Goal: Transaction & Acquisition: Purchase product/service

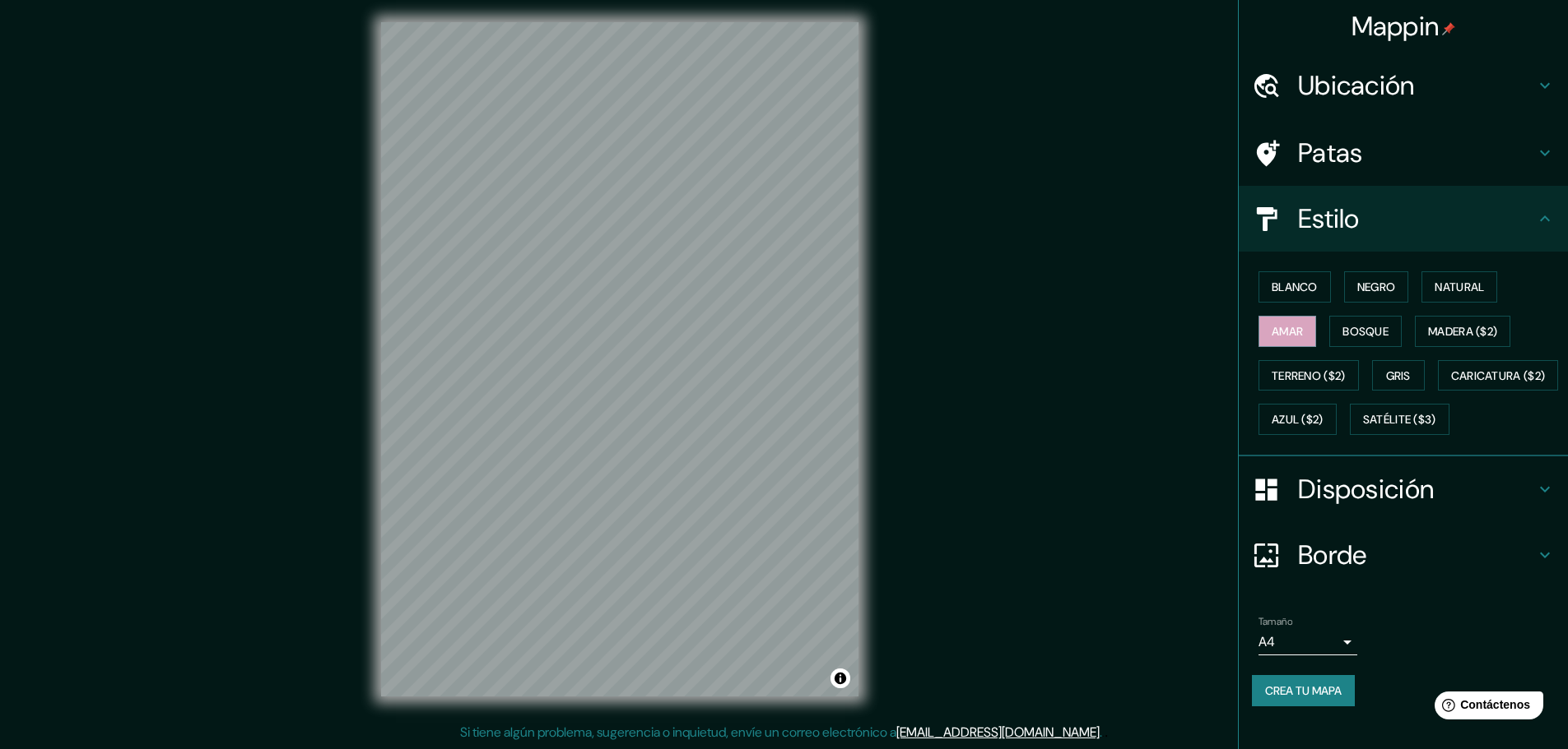
scroll to position [21, 0]
click at [1291, 280] on font "Blanco" at bounding box center [1294, 287] width 46 height 15
click at [1357, 280] on font "Negro" at bounding box center [1376, 287] width 39 height 15
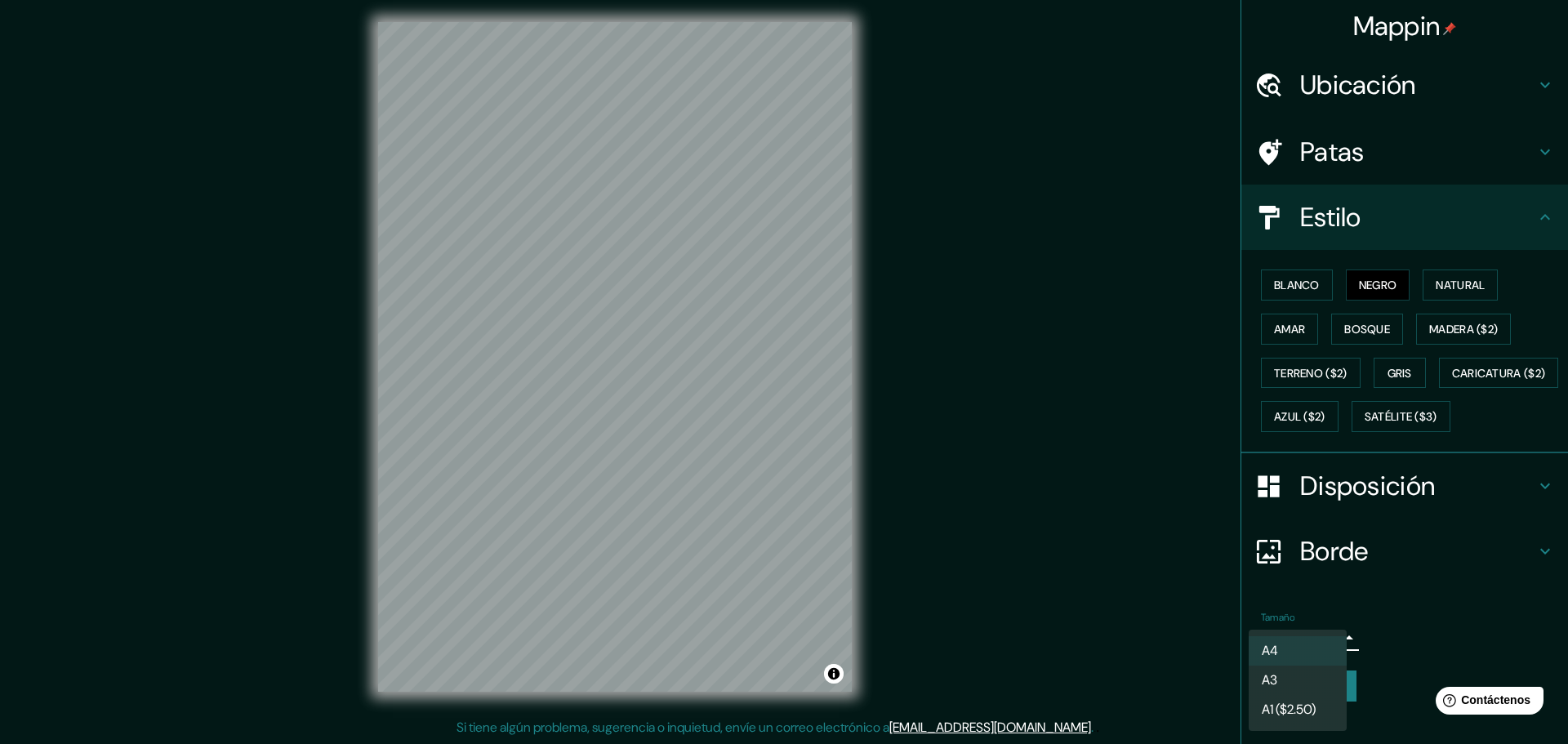
click at [1323, 665] on body "Mappin Ubicación [GEOGRAPHIC_DATA], [GEOGRAPHIC_DATA], [GEOGRAPHIC_DATA] Patas …" at bounding box center [784, 368] width 1568 height 744
click at [1304, 721] on font "A1 ($2.50)" at bounding box center [1288, 712] width 54 height 21
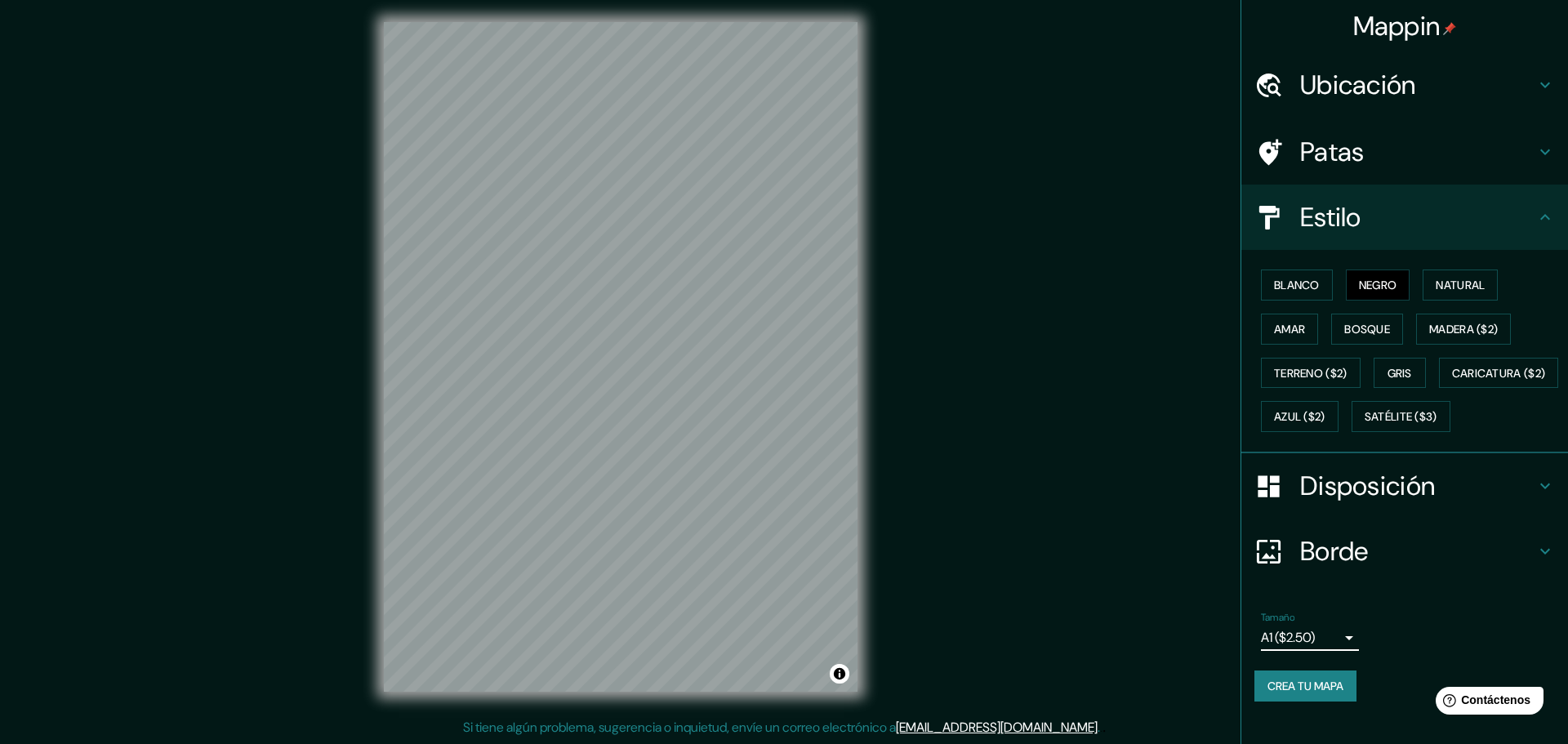
click at [1325, 665] on body "Mappin Ubicación [GEOGRAPHIC_DATA], [GEOGRAPHIC_DATA], [GEOGRAPHIC_DATA] Patas …" at bounding box center [784, 368] width 1568 height 744
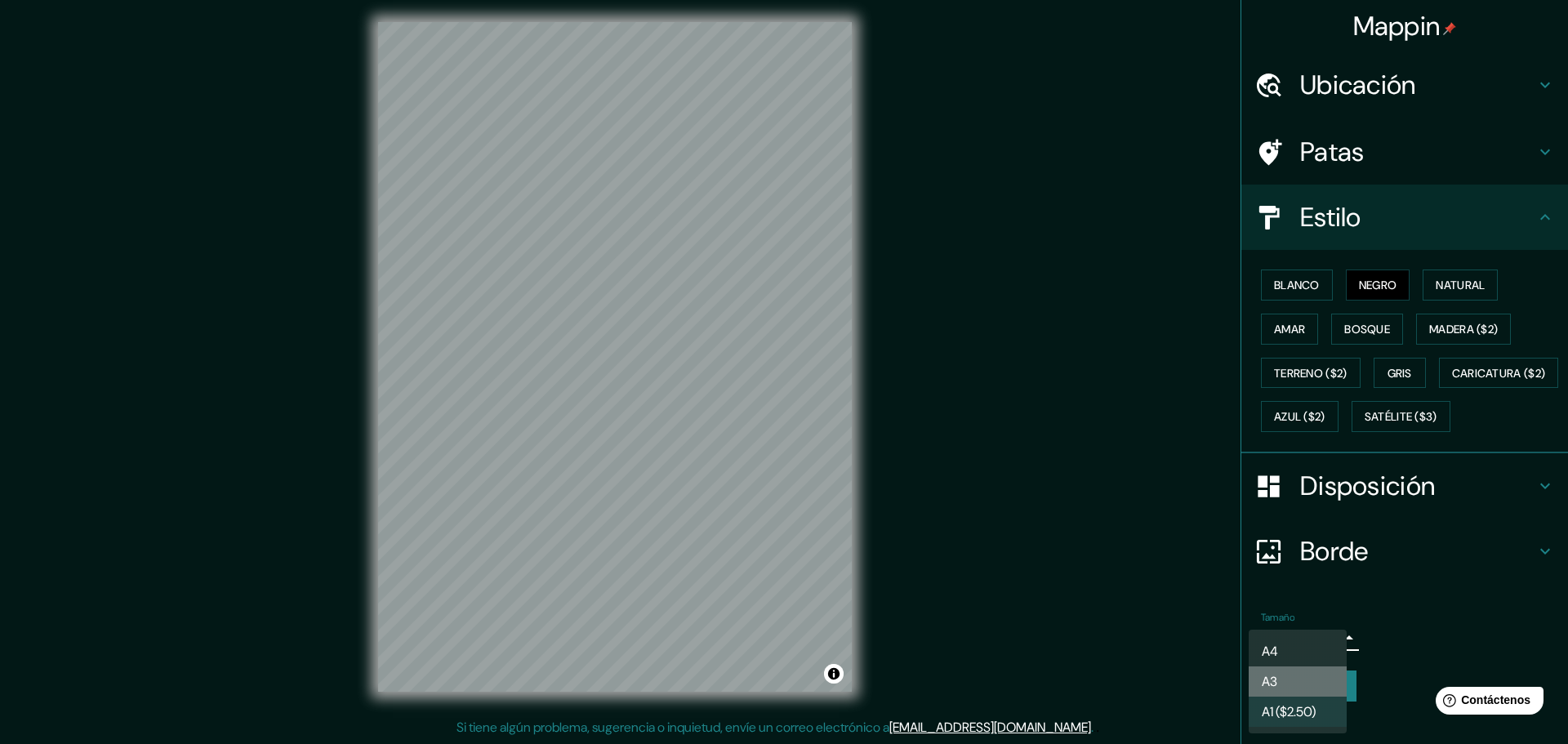
click at [1285, 681] on li "A3" at bounding box center [1298, 681] width 98 height 30
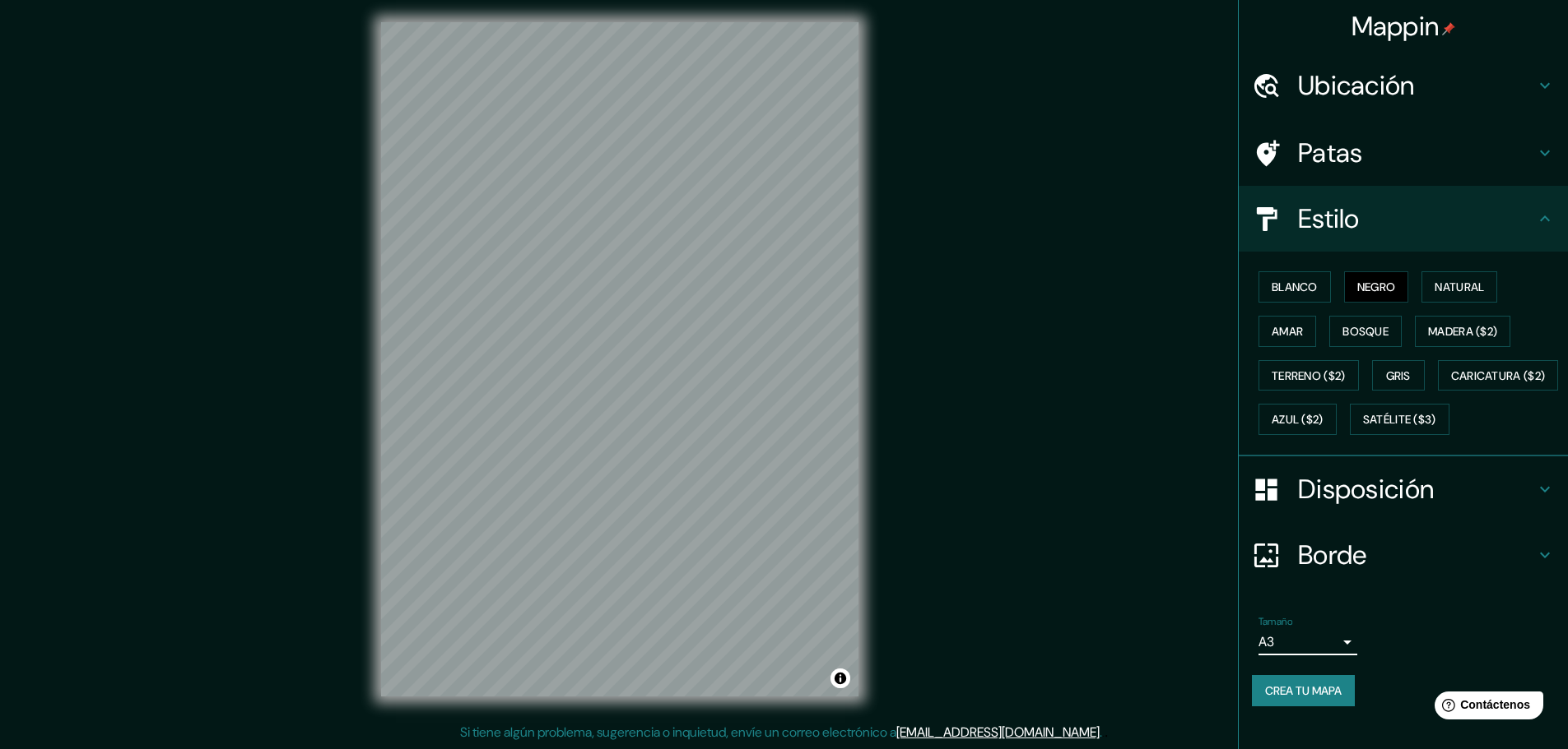
click at [1252, 570] on icon at bounding box center [1265, 555] width 29 height 29
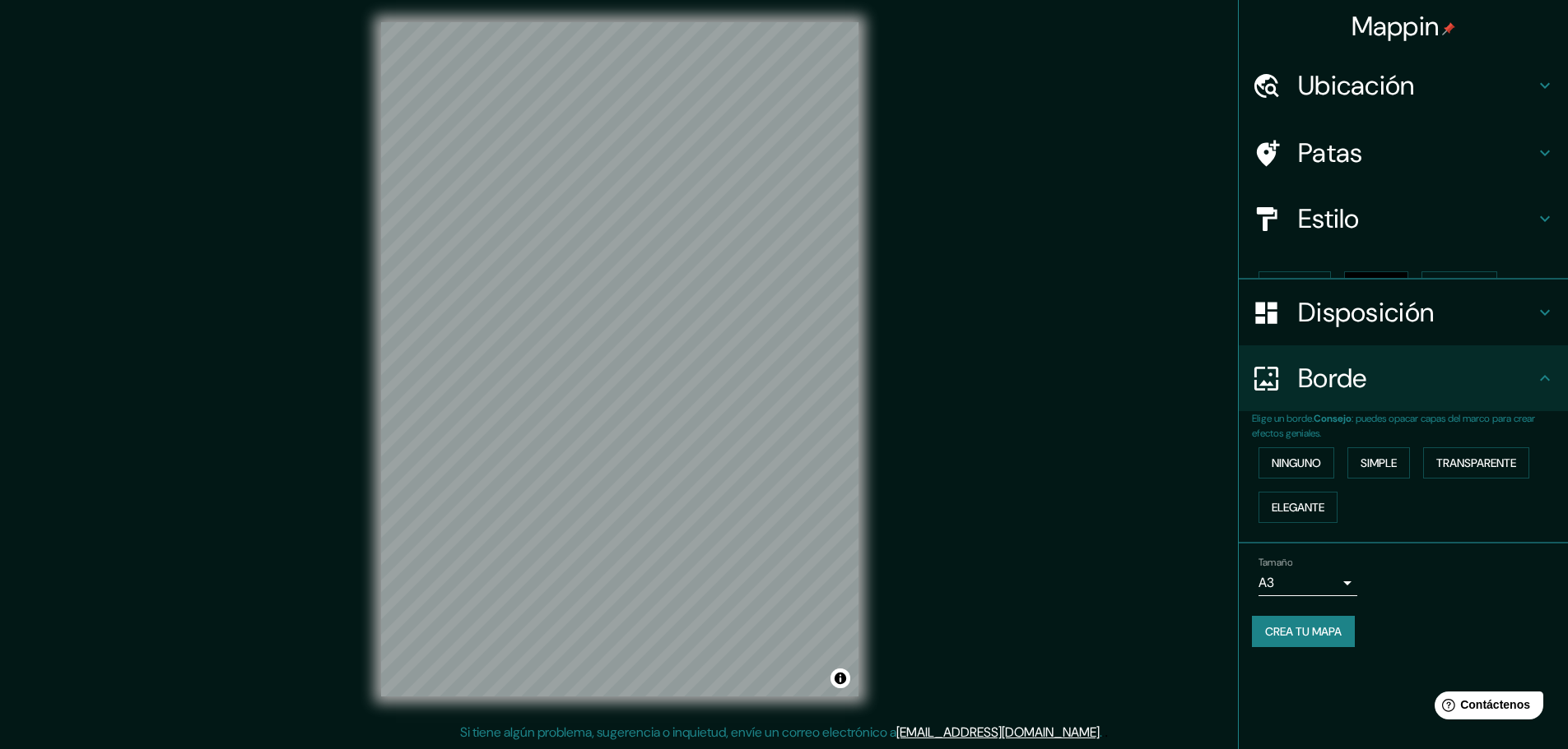
scroll to position [0, 0]
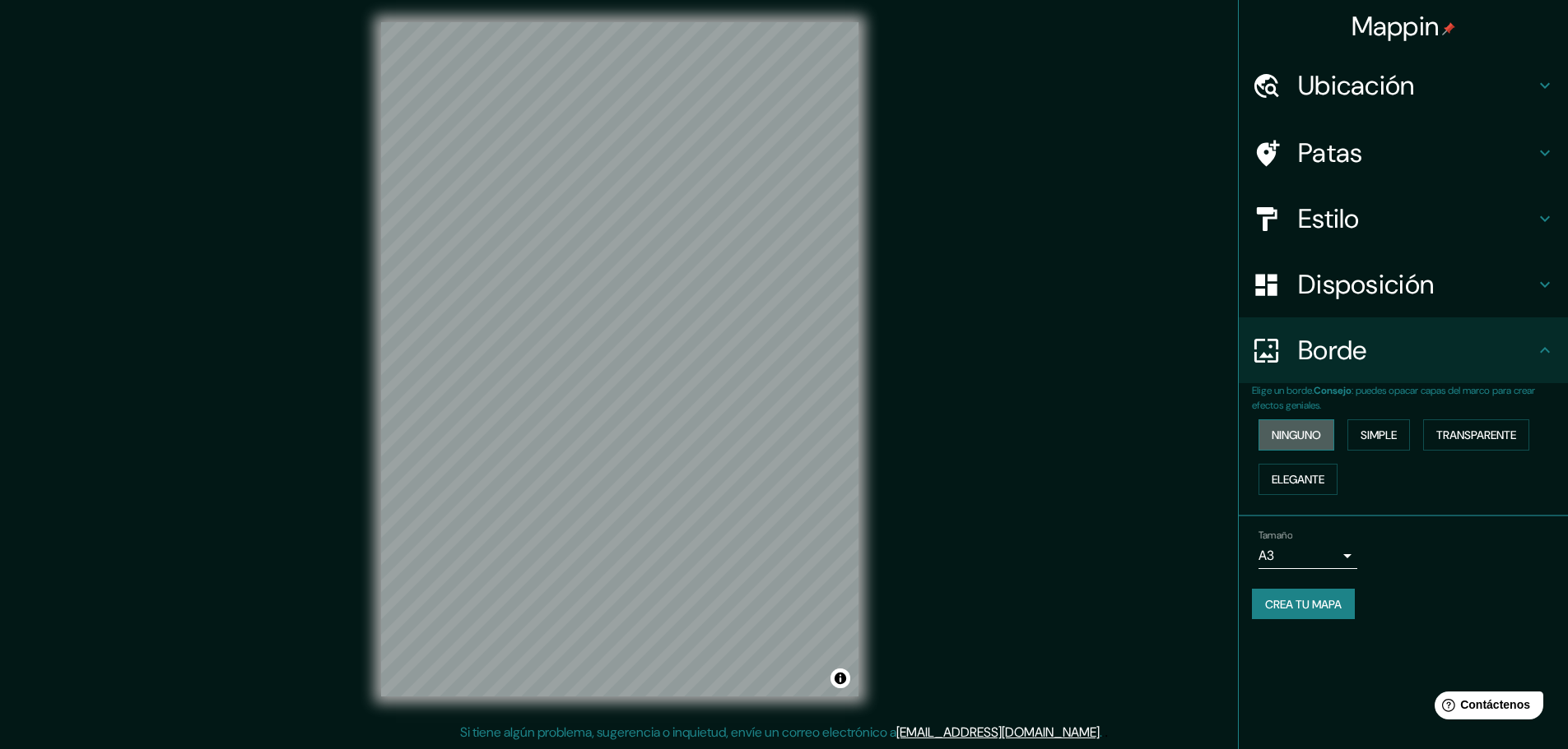
click at [1290, 445] on font "Ninguno" at bounding box center [1296, 436] width 49 height 22
click at [1288, 488] on font "Elegante" at bounding box center [1297, 480] width 52 height 22
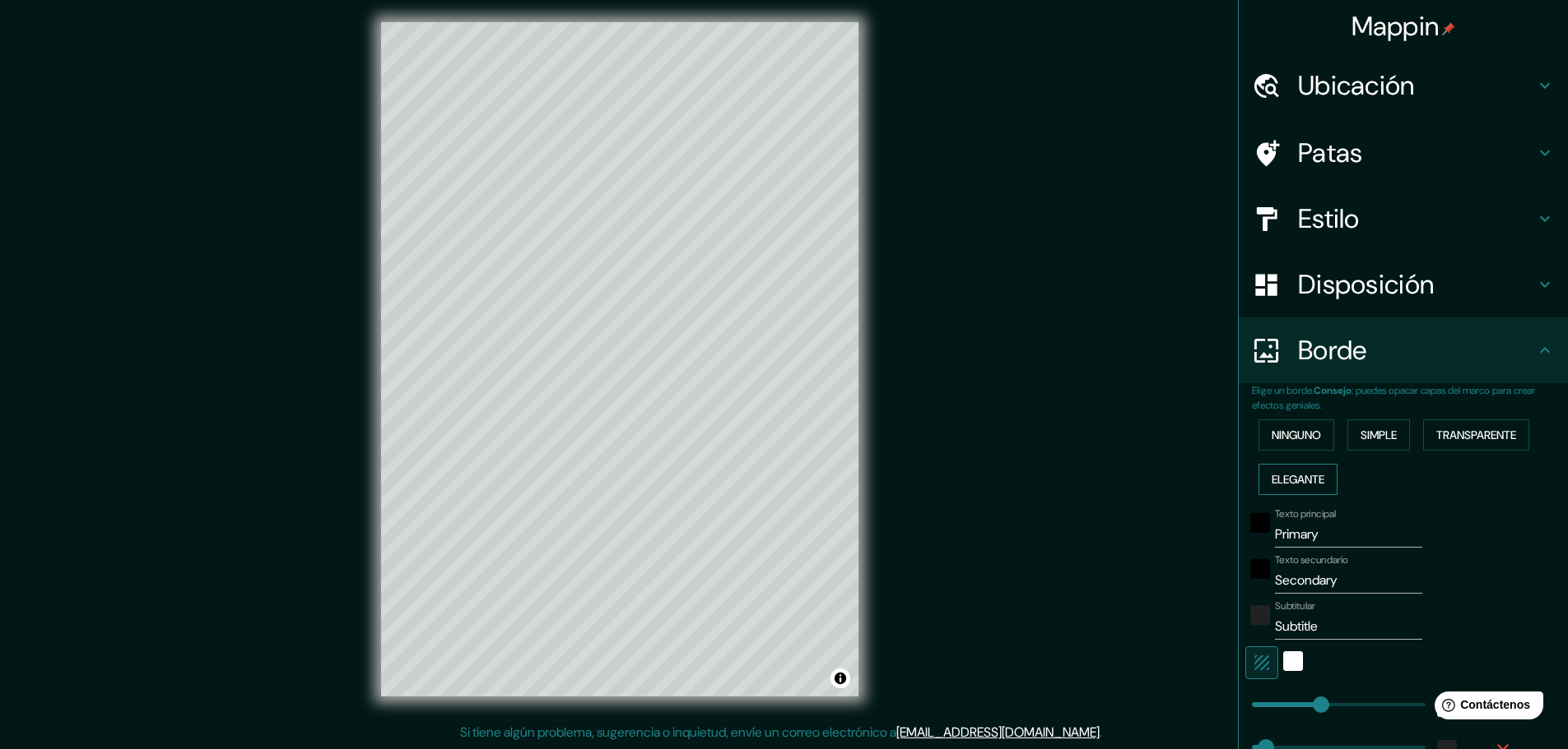
click at [1288, 488] on font "Elegante" at bounding box center [1297, 480] width 52 height 22
type input "46"
type input "23"
click at [1279, 440] on font "Ninguno" at bounding box center [1296, 435] width 49 height 15
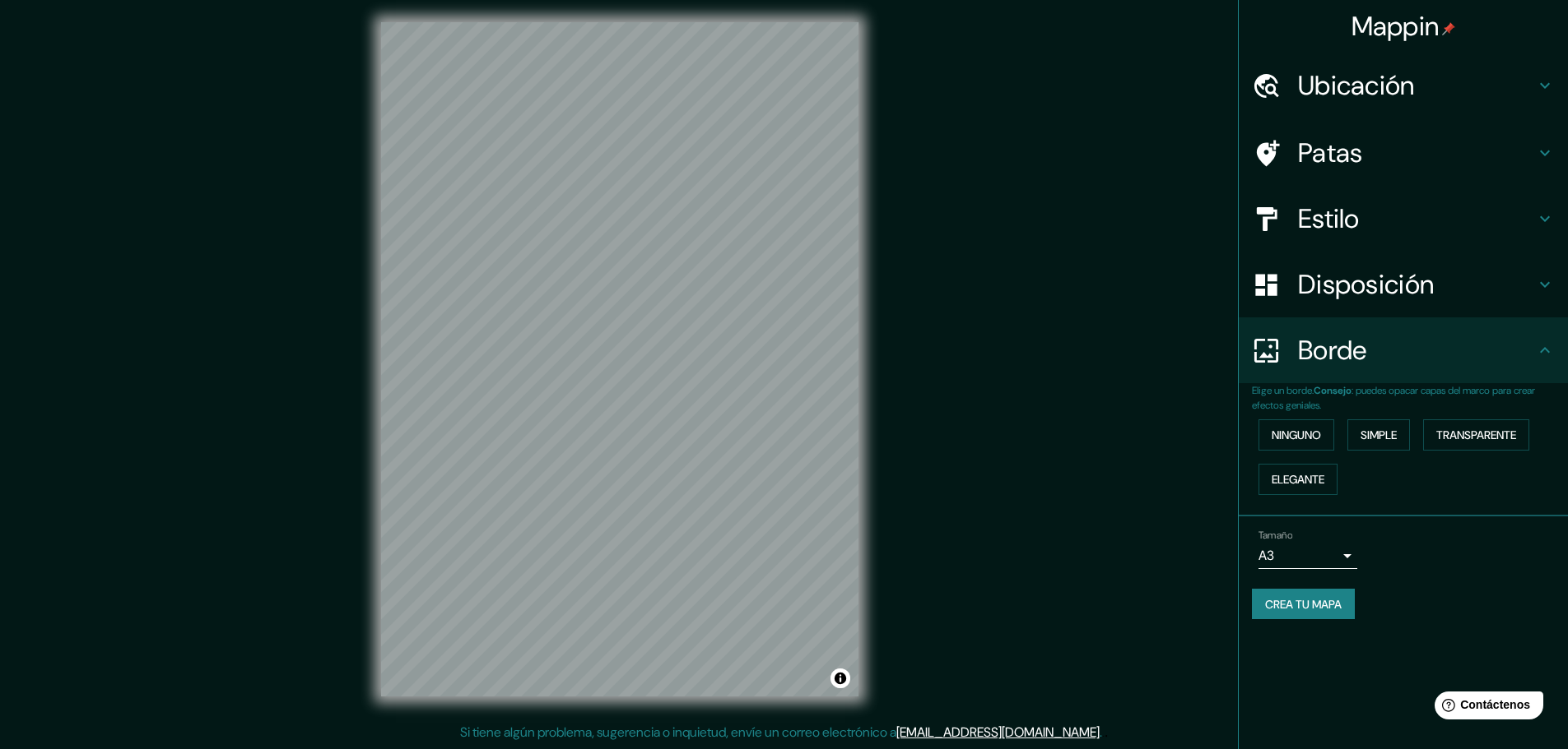
click at [1306, 342] on font "Borde" at bounding box center [1333, 350] width 69 height 35
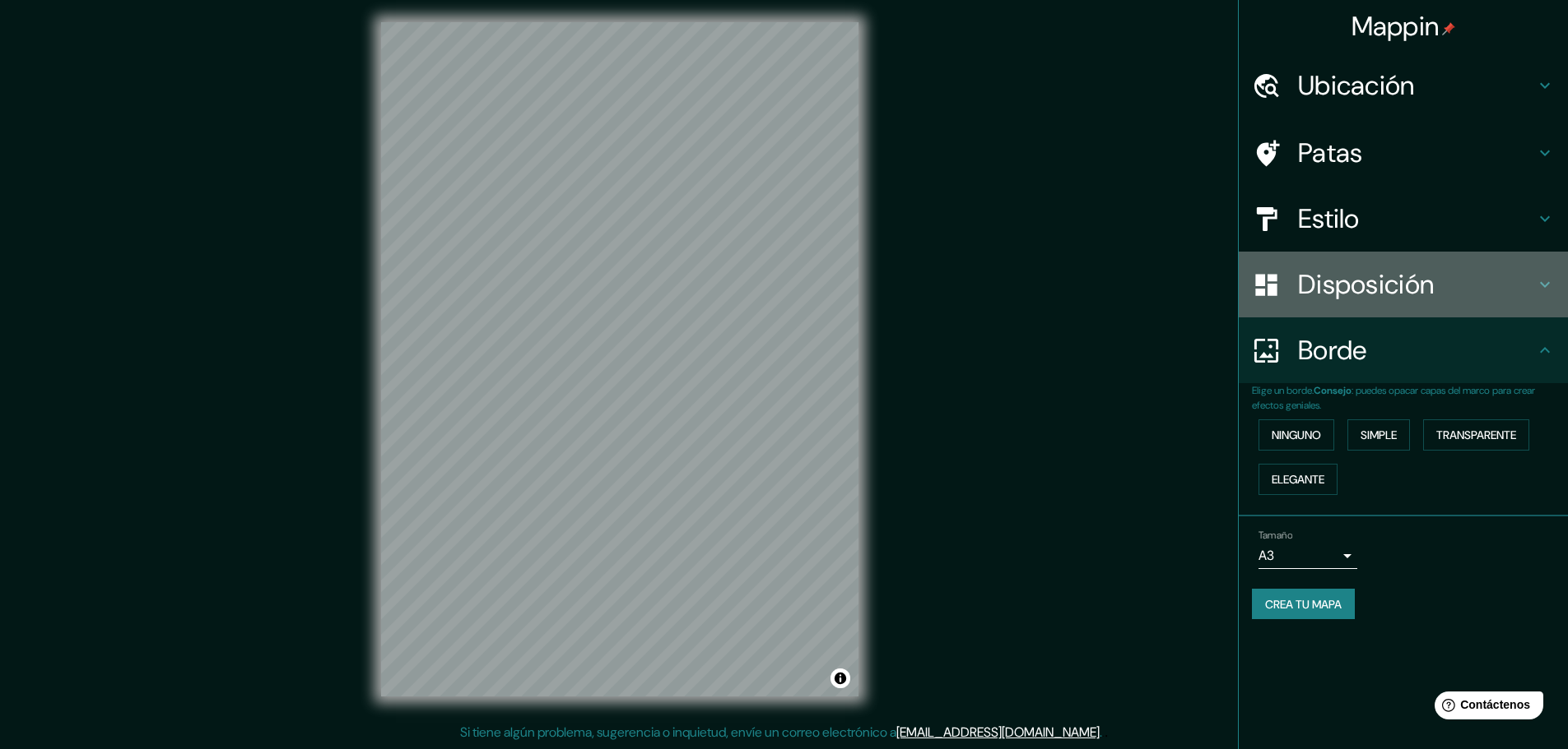
click at [1312, 278] on font "Disposición" at bounding box center [1365, 285] width 135 height 35
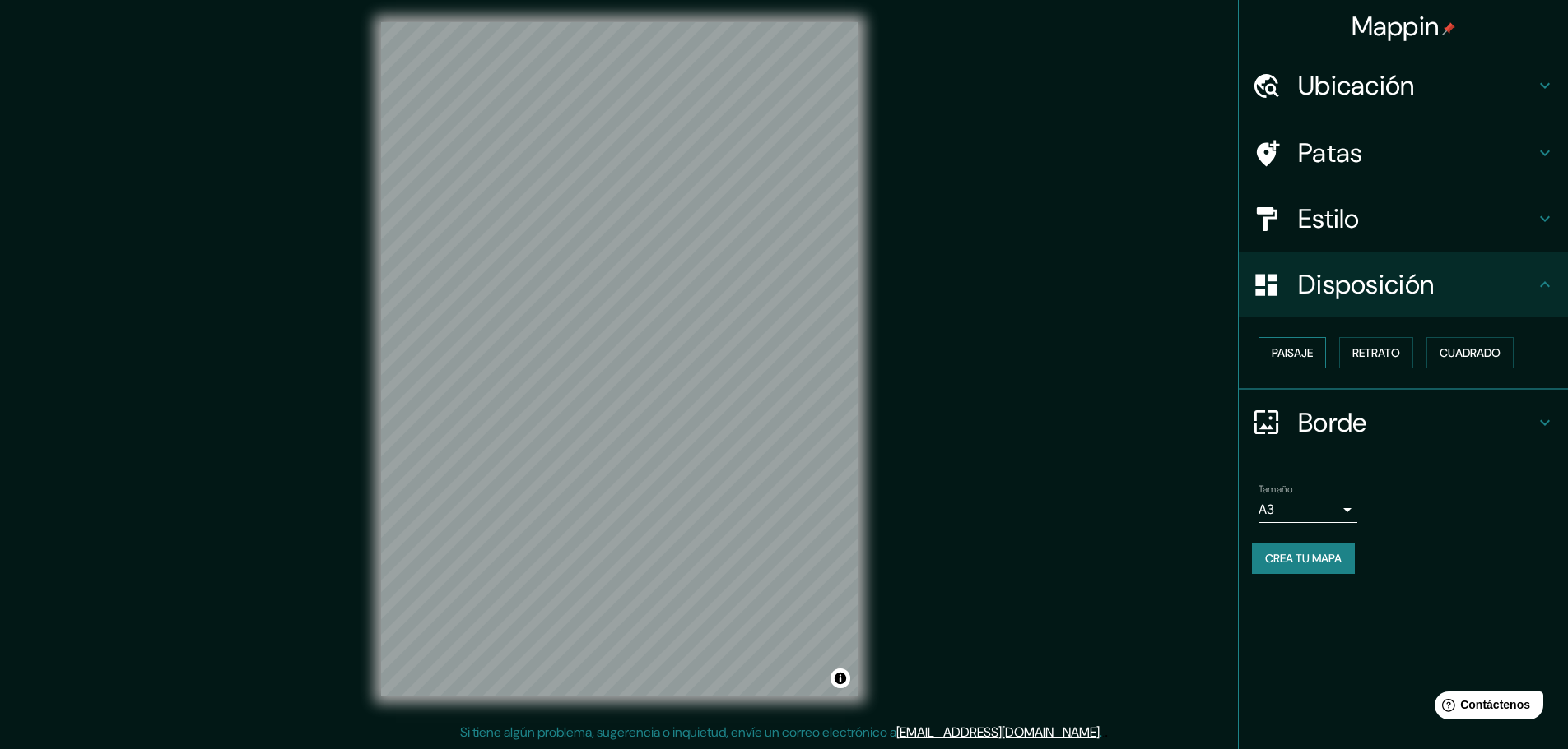
click at [1282, 355] on font "Paisaje" at bounding box center [1292, 353] width 42 height 15
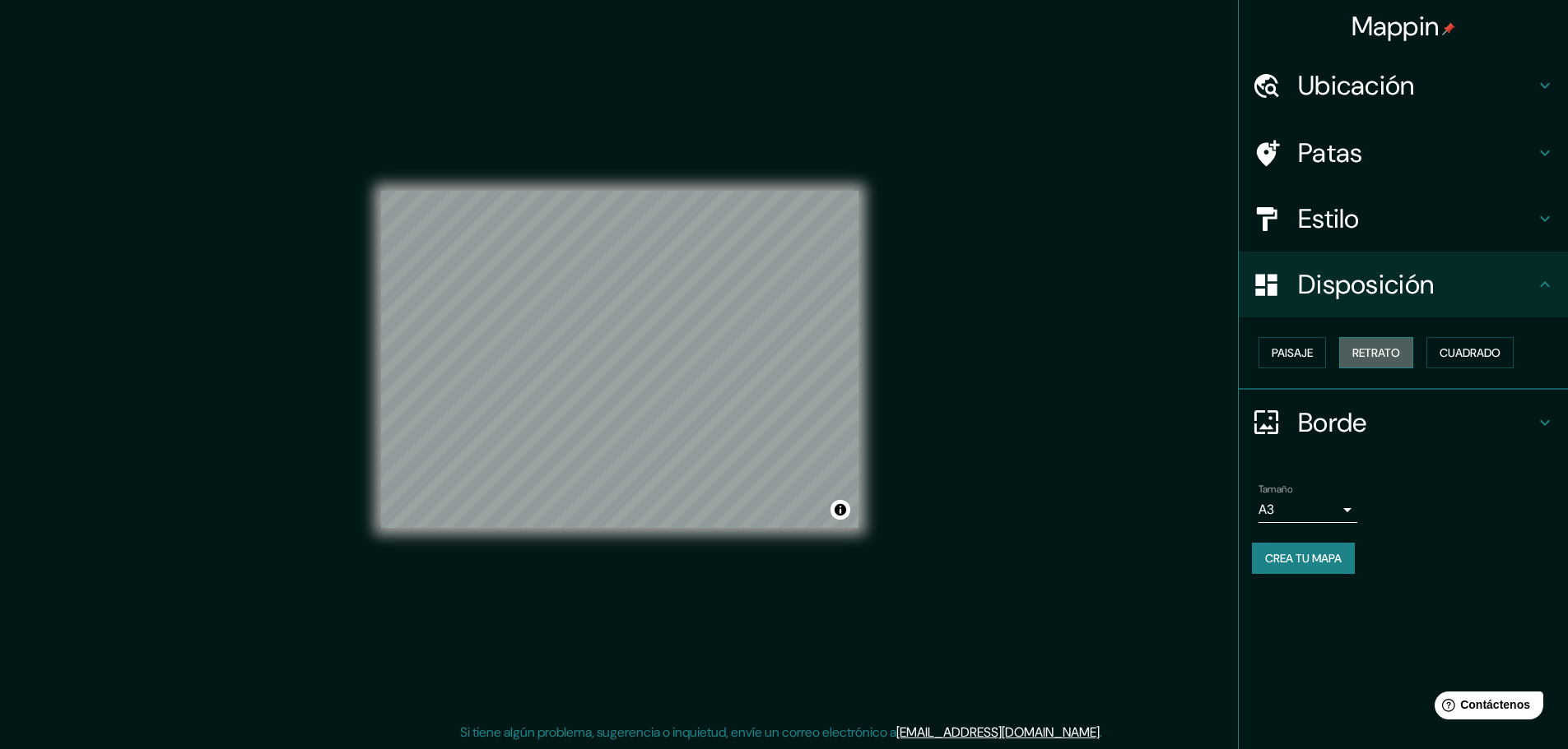
click at [1365, 366] on button "Retrato" at bounding box center [1375, 353] width 74 height 32
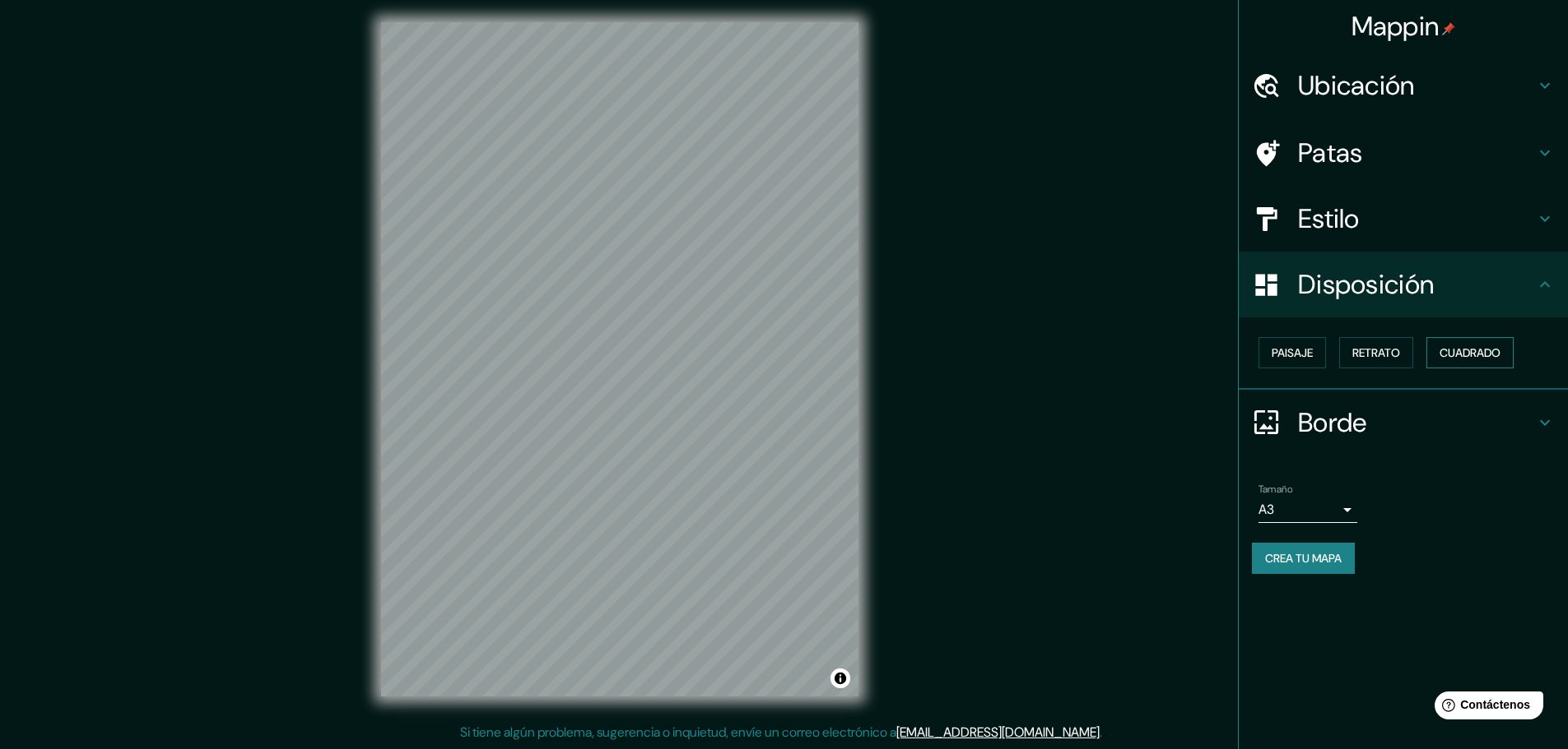
click at [1461, 365] on button "Cuadrado" at bounding box center [1470, 353] width 87 height 32
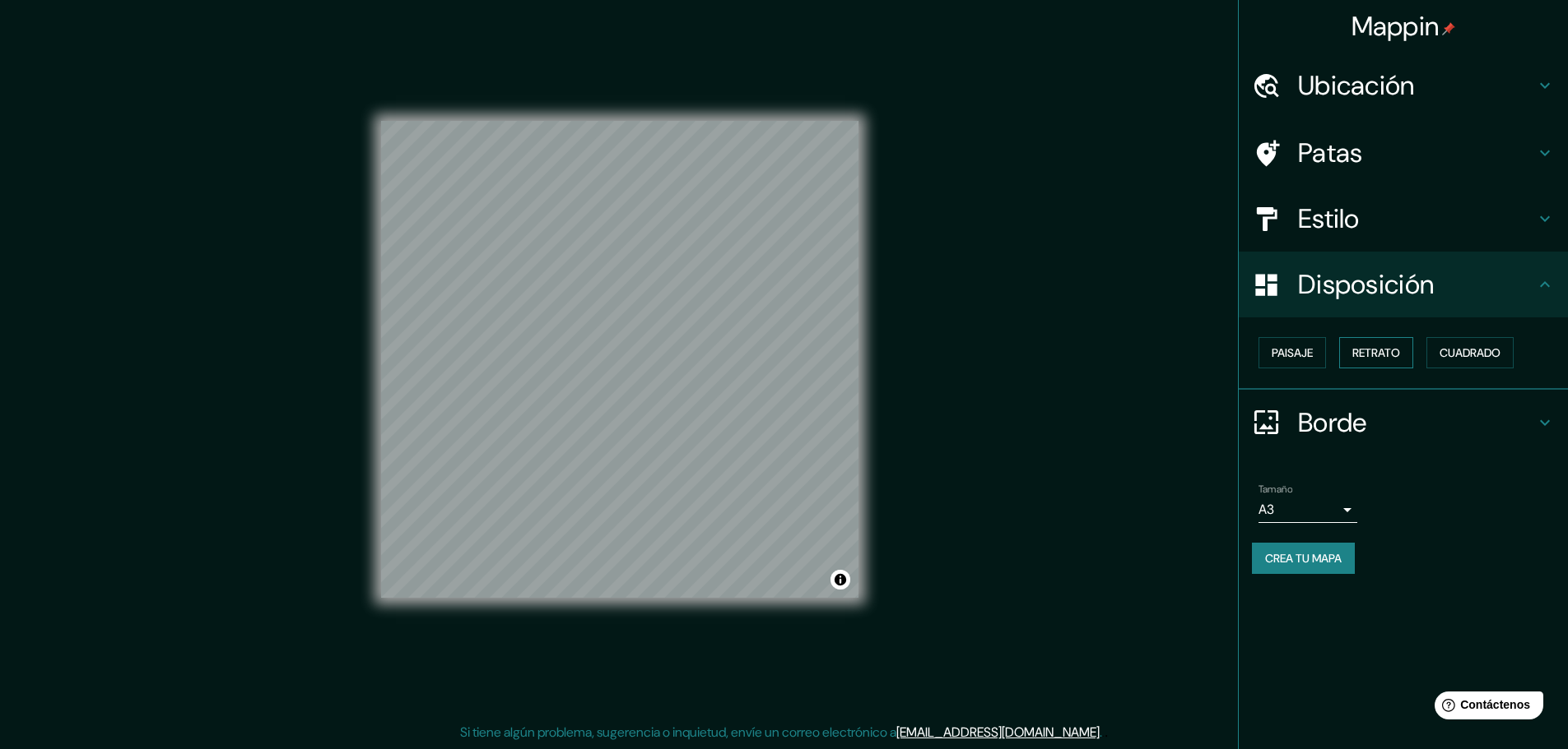
click at [1373, 367] on button "Retrato" at bounding box center [1375, 353] width 74 height 32
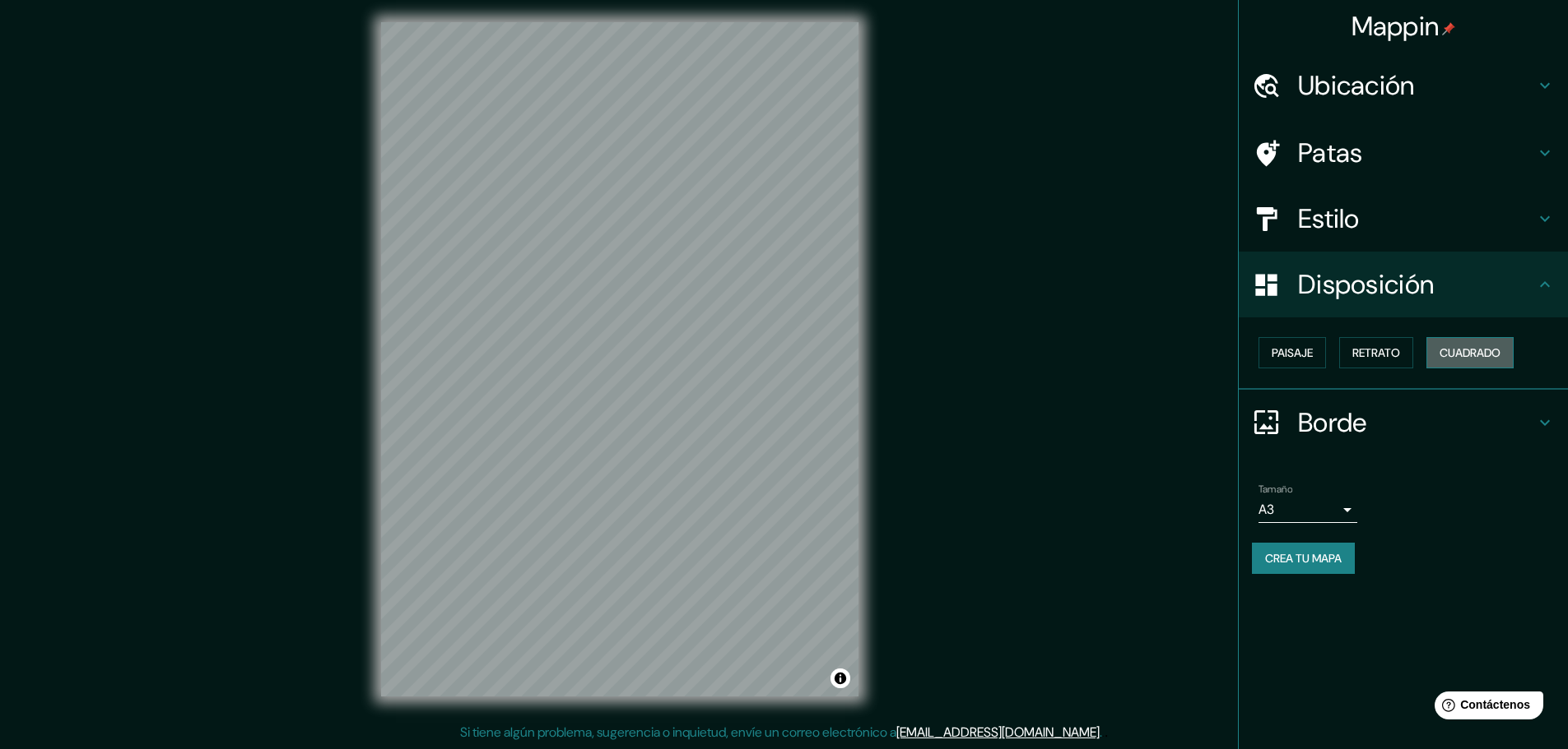
click at [1484, 362] on font "Cuadrado" at bounding box center [1470, 353] width 61 height 22
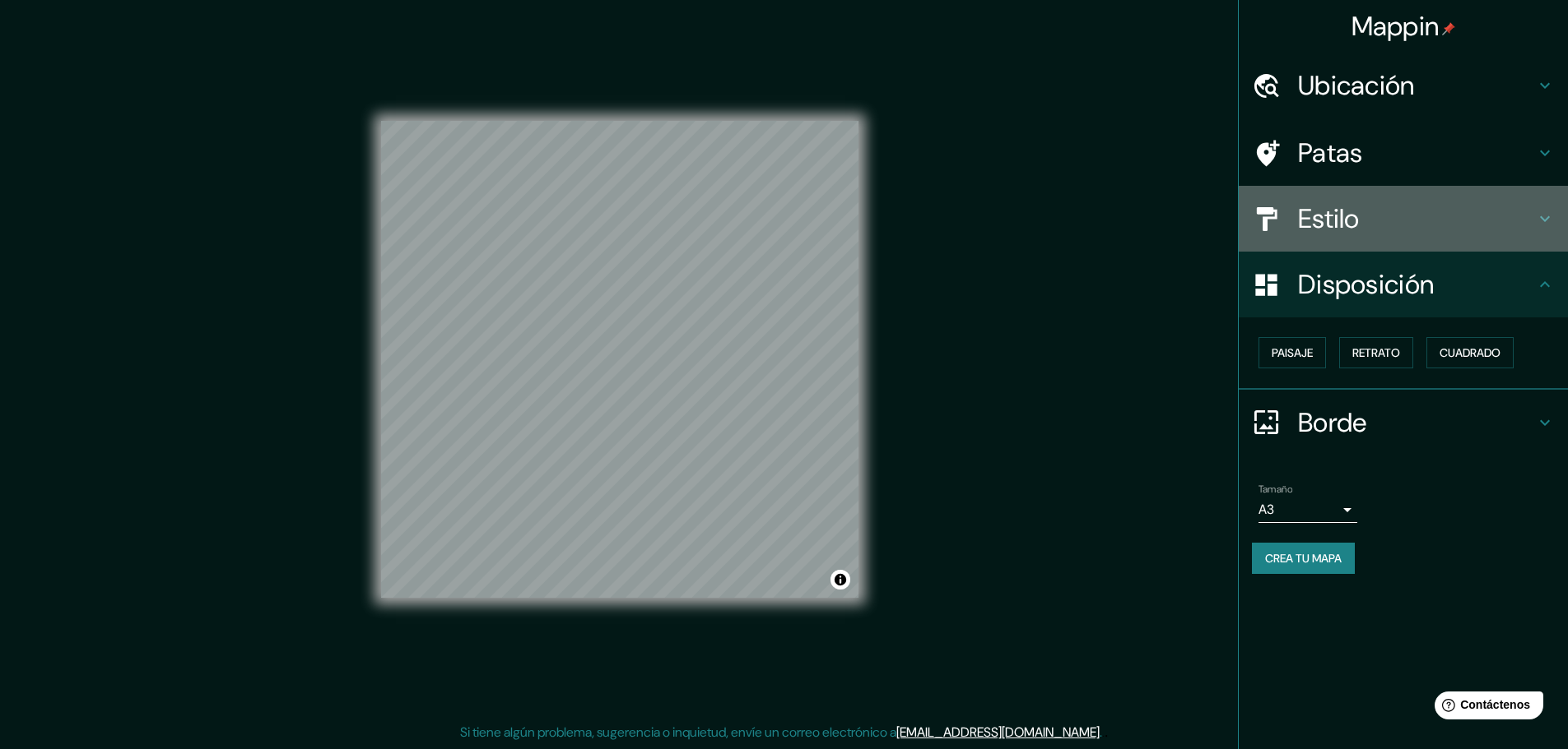
click at [1332, 236] on div "Estilo" at bounding box center [1403, 218] width 329 height 66
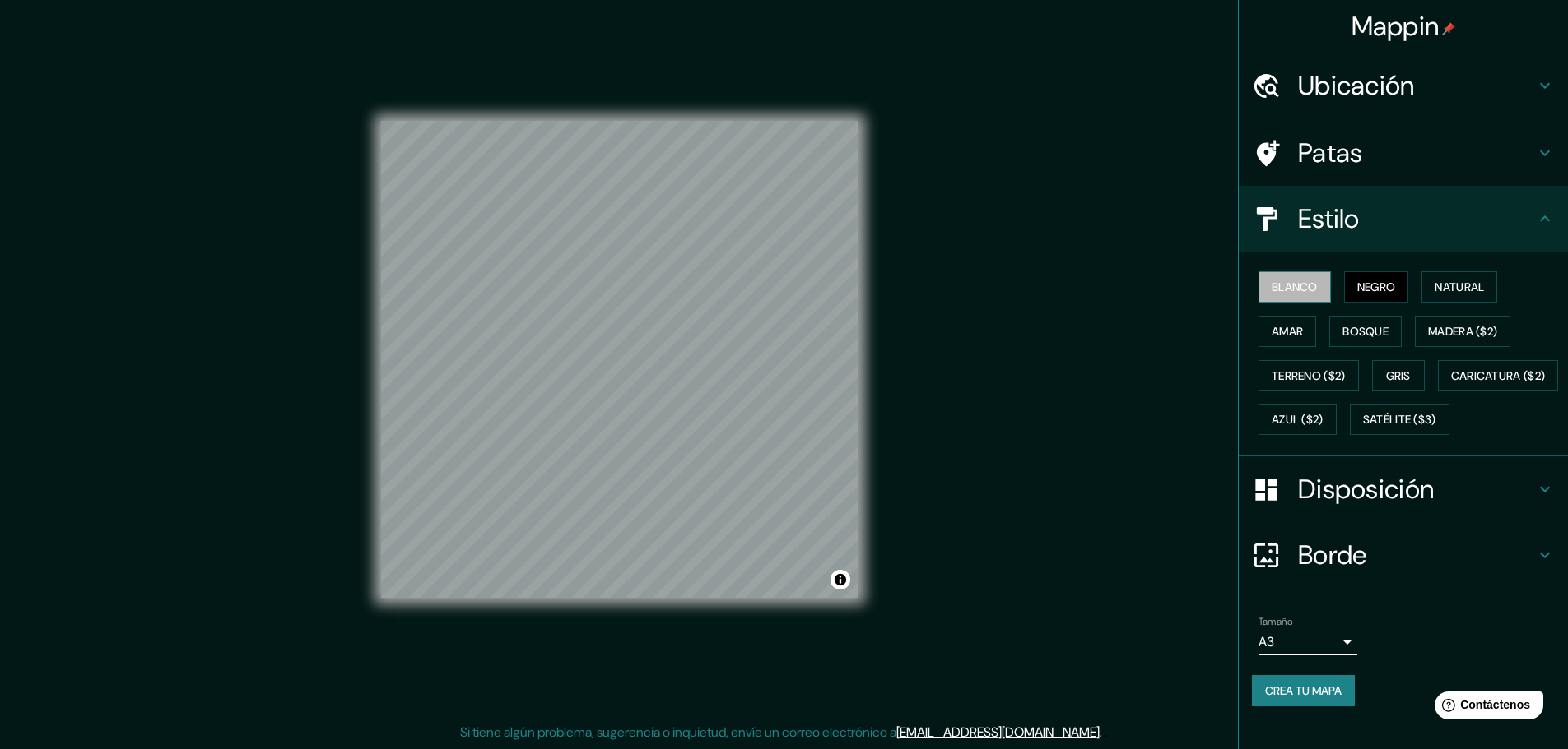
click at [1289, 275] on button "Blanco" at bounding box center [1294, 288] width 72 height 32
click at [1344, 278] on button "Negro" at bounding box center [1376, 288] width 65 height 32
click at [1280, 294] on font "Blanco" at bounding box center [1294, 287] width 46 height 15
click at [1360, 292] on font "Negro" at bounding box center [1376, 287] width 39 height 15
click at [1443, 288] on font "Natural" at bounding box center [1459, 287] width 49 height 15
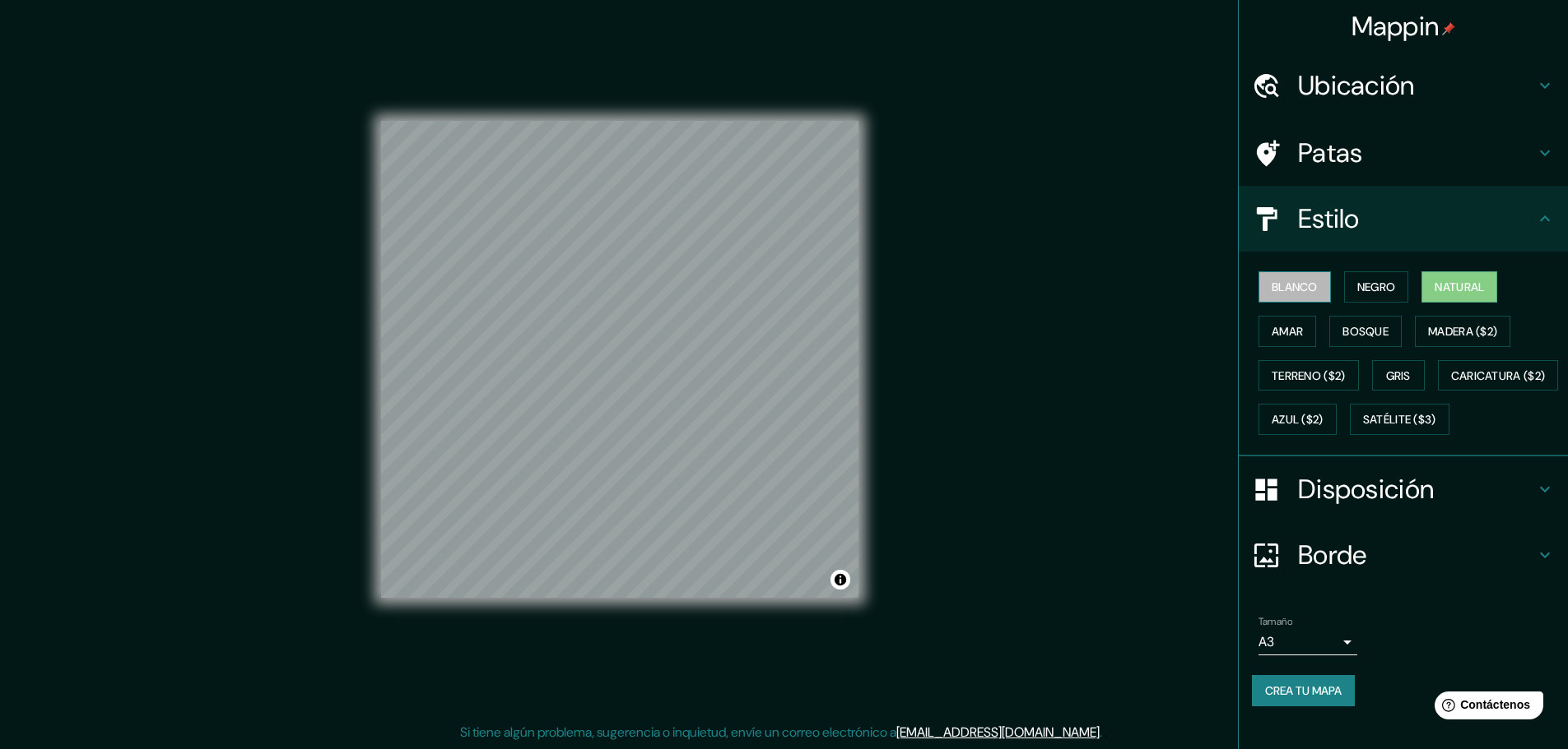
click at [1280, 292] on font "Blanco" at bounding box center [1294, 287] width 46 height 15
click at [1357, 282] on font "Negro" at bounding box center [1376, 287] width 39 height 15
click at [1284, 287] on font "Blanco" at bounding box center [1294, 287] width 46 height 15
